Goal: Task Accomplishment & Management: Manage account settings

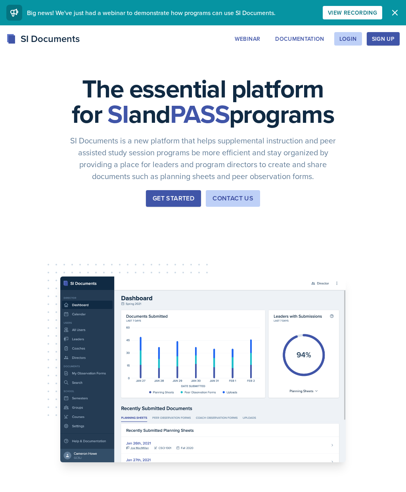
click at [346, 38] on div "Login" at bounding box center [347, 39] width 17 height 6
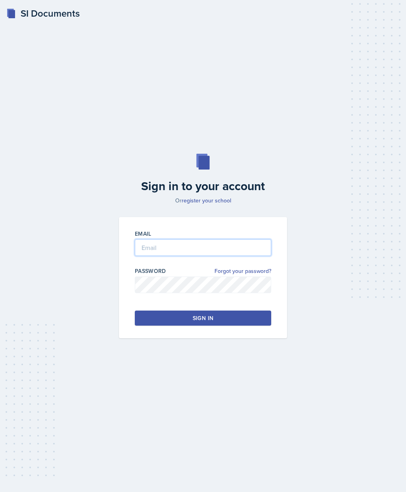
click at [187, 256] on input "email" at bounding box center [203, 247] width 136 height 17
type input "[EMAIL_ADDRESS][DOMAIN_NAME]"
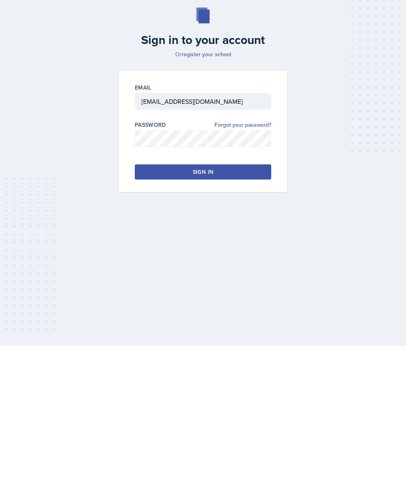
click at [241, 311] on button "Sign in" at bounding box center [203, 318] width 136 height 15
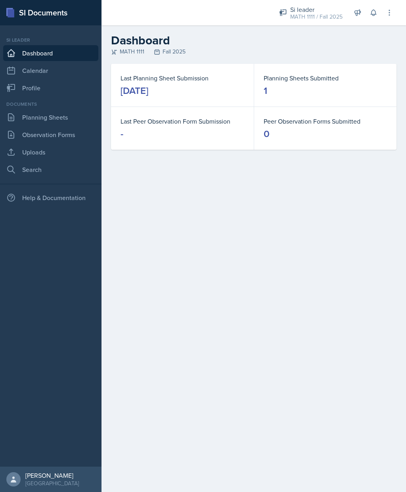
click at [65, 120] on link "Planning Sheets" at bounding box center [50, 117] width 95 height 16
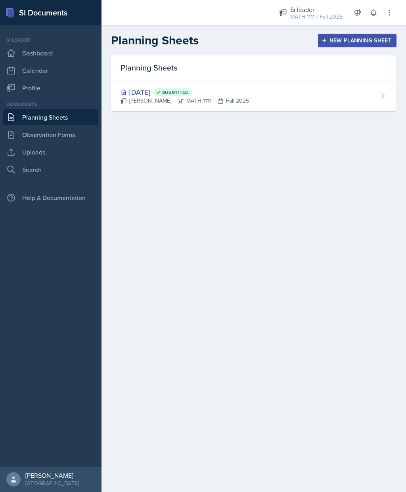
click at [317, 14] on div "MATH 1111 / Fall 2025" at bounding box center [316, 17] width 52 height 8
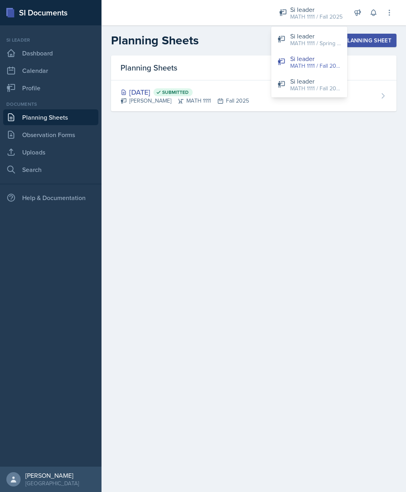
click at [320, 88] on div "MATH 1111 / Fall 2025" at bounding box center [315, 88] width 51 height 8
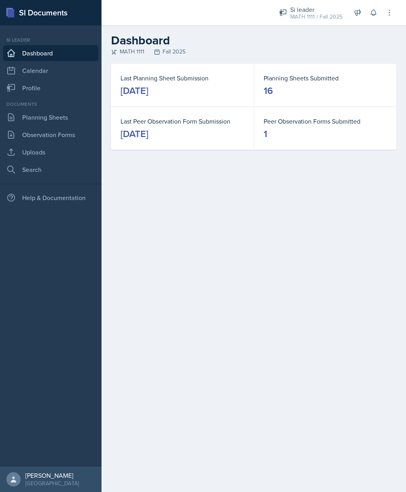
click at [76, 120] on link "Planning Sheets" at bounding box center [50, 117] width 95 height 16
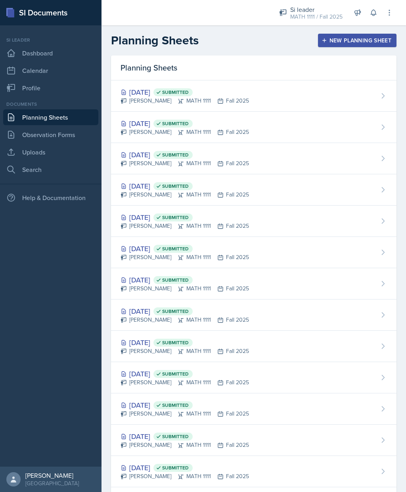
click at [160, 189] on div "[DATE] Submitted" at bounding box center [184, 186] width 128 height 11
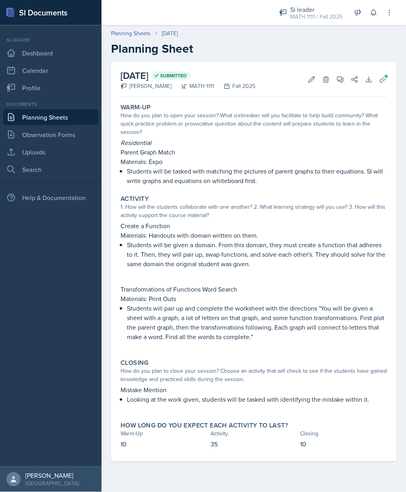
scroll to position [32, 0]
click at [389, 72] on button "Uploads" at bounding box center [382, 79] width 14 height 14
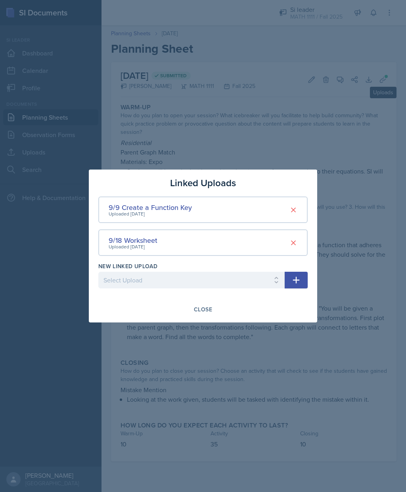
click at [347, 123] on div at bounding box center [203, 246] width 406 height 492
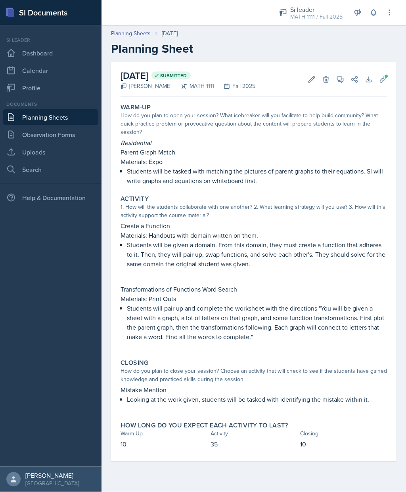
scroll to position [0, 0]
click at [128, 32] on link "Planning Sheets" at bounding box center [131, 33] width 40 height 8
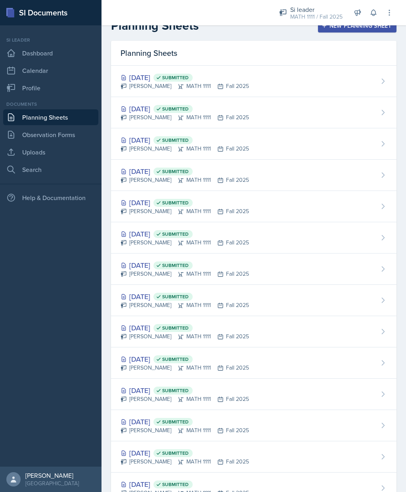
scroll to position [15, 0]
click at [159, 199] on div "[DATE] Submitted" at bounding box center [184, 202] width 128 height 11
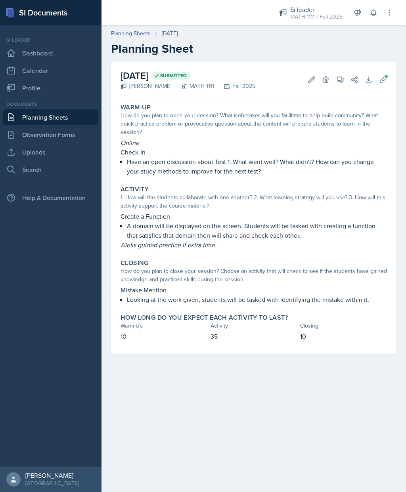
click at [122, 27] on header "Planning Sheets [DATE] Planning Sheet" at bounding box center [253, 42] width 304 height 42
click at [133, 31] on link "Planning Sheets" at bounding box center [131, 33] width 40 height 8
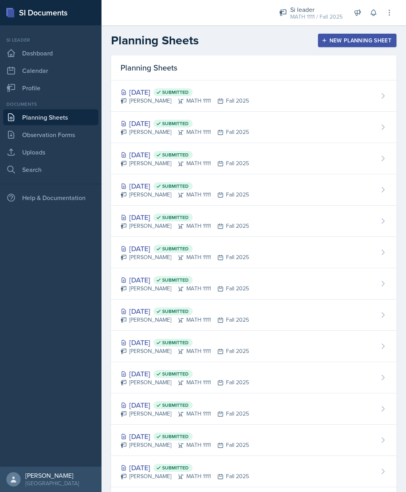
click at [156, 151] on div "[DATE] Submitted" at bounding box center [184, 154] width 128 height 11
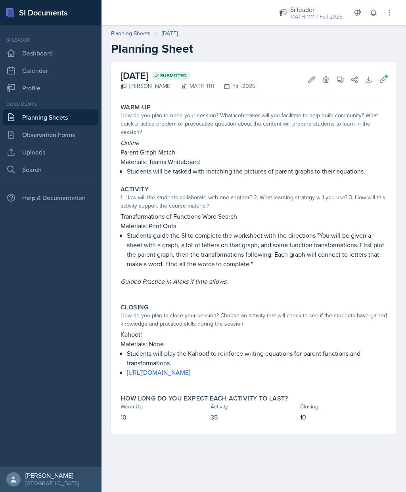
click at [381, 83] on icon at bounding box center [383, 80] width 8 height 8
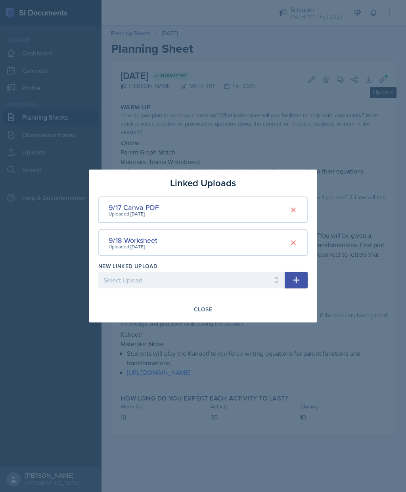
click at [140, 207] on div "9/17 Canva PDF" at bounding box center [134, 207] width 50 height 11
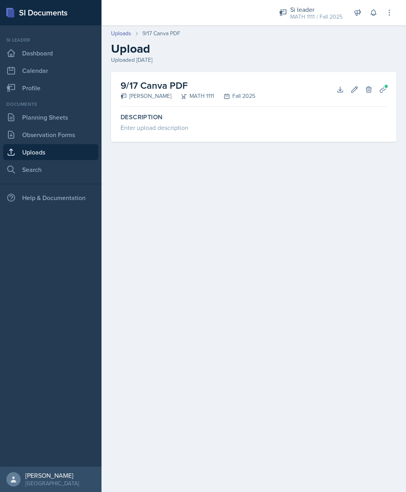
click at [337, 91] on icon at bounding box center [339, 89] width 5 height 5
